Goal: Task Accomplishment & Management: Use online tool/utility

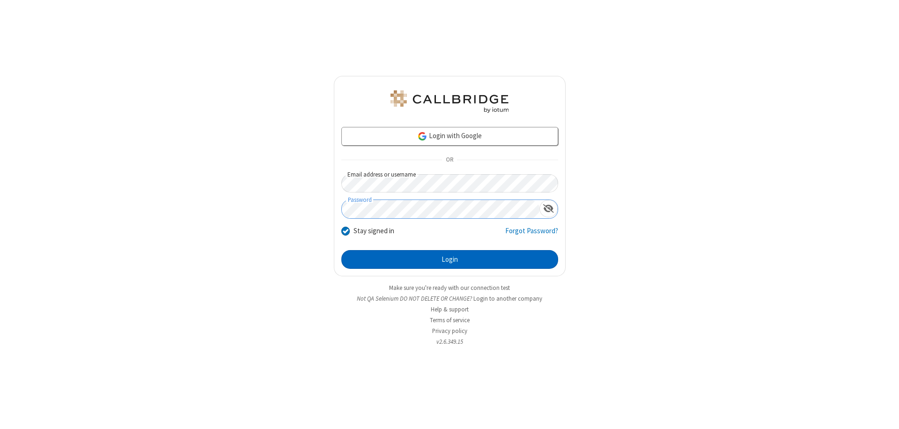
click at [450, 260] on button "Login" at bounding box center [450, 259] width 217 height 19
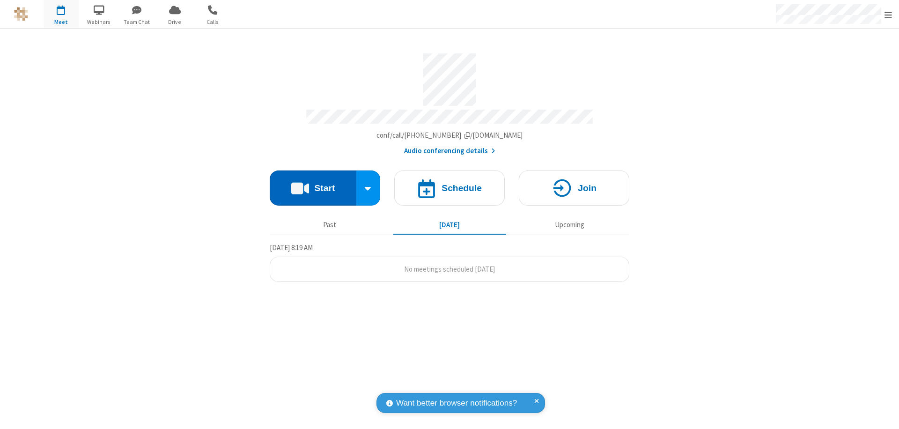
click at [313, 184] on button "Start" at bounding box center [313, 188] width 87 height 35
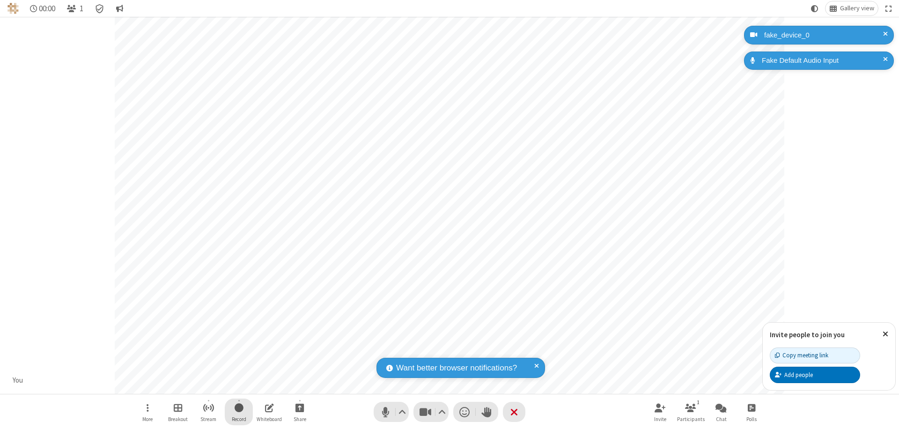
click at [239, 412] on span "Start recording" at bounding box center [239, 408] width 9 height 12
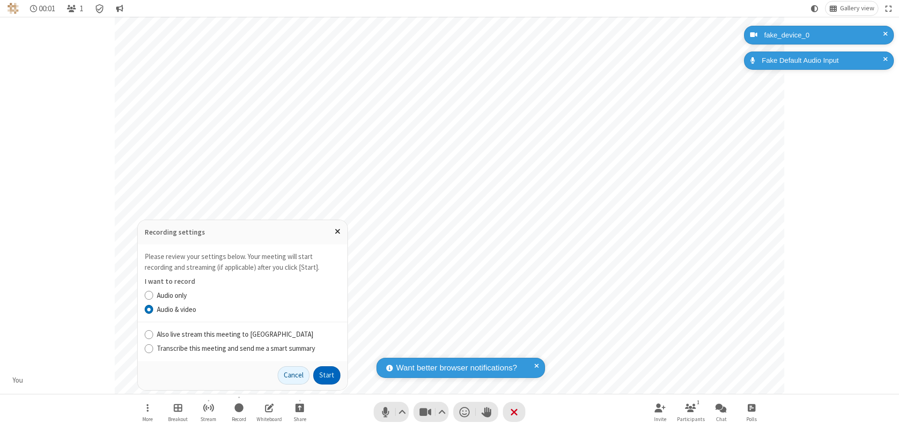
click at [327, 375] on button "Start" at bounding box center [326, 375] width 27 height 19
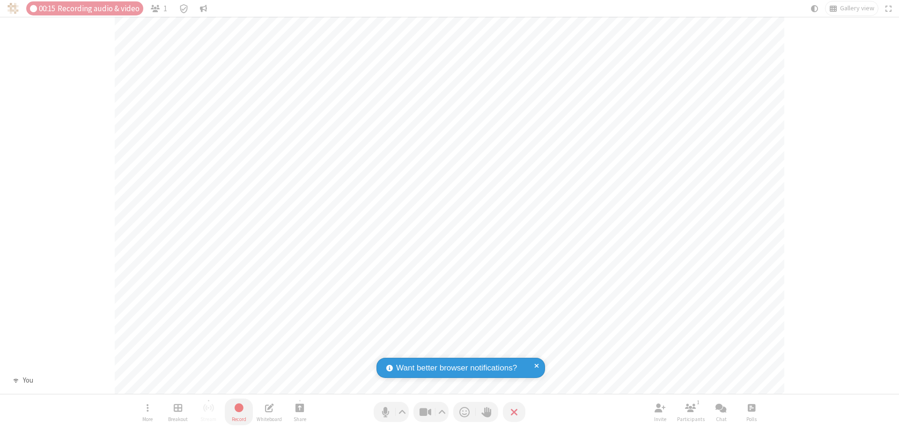
click at [239, 412] on span "Stop recording" at bounding box center [239, 407] width 12 height 13
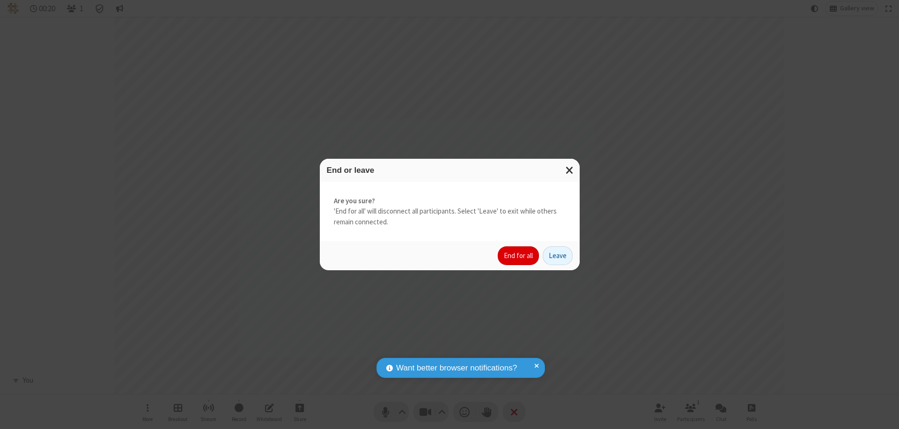
click at [519, 256] on button "End for all" at bounding box center [518, 255] width 41 height 19
